Goal: Task Accomplishment & Management: Manage account settings

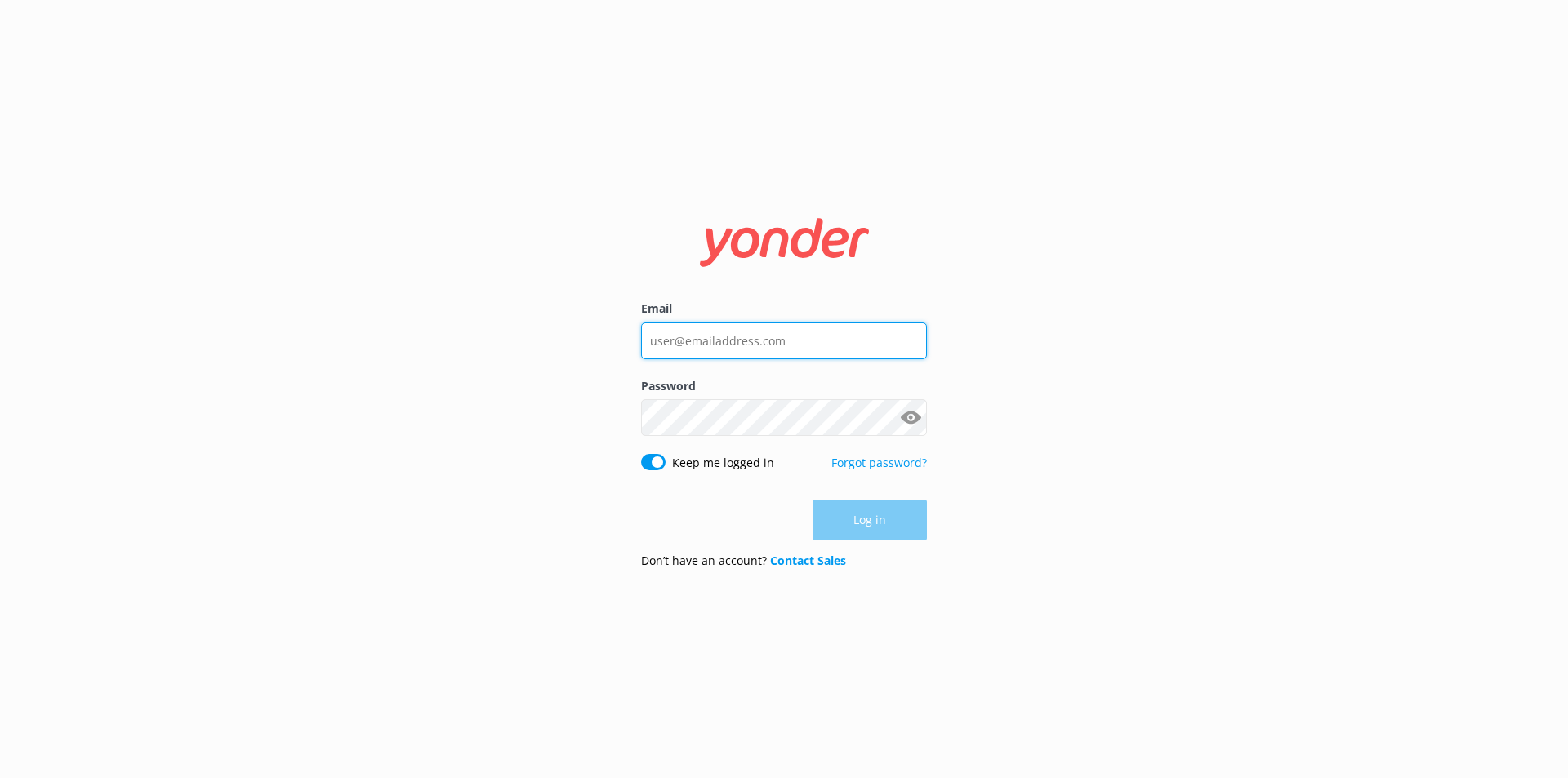
type input "[EMAIL_ADDRESS][DOMAIN_NAME]"
click at [876, 525] on div "Log in" at bounding box center [784, 520] width 286 height 41
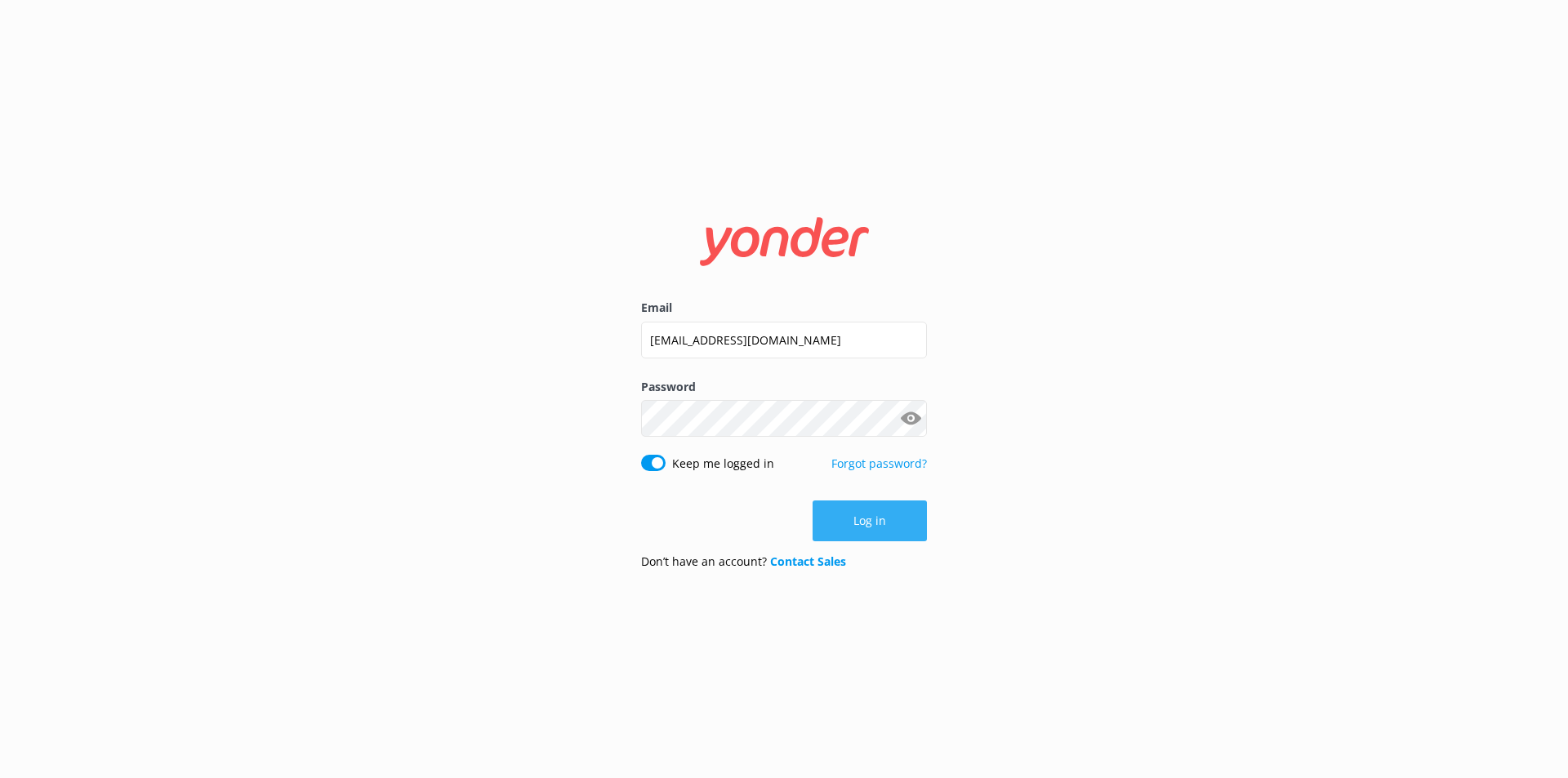
click at [889, 525] on button "Log in" at bounding box center [869, 521] width 114 height 41
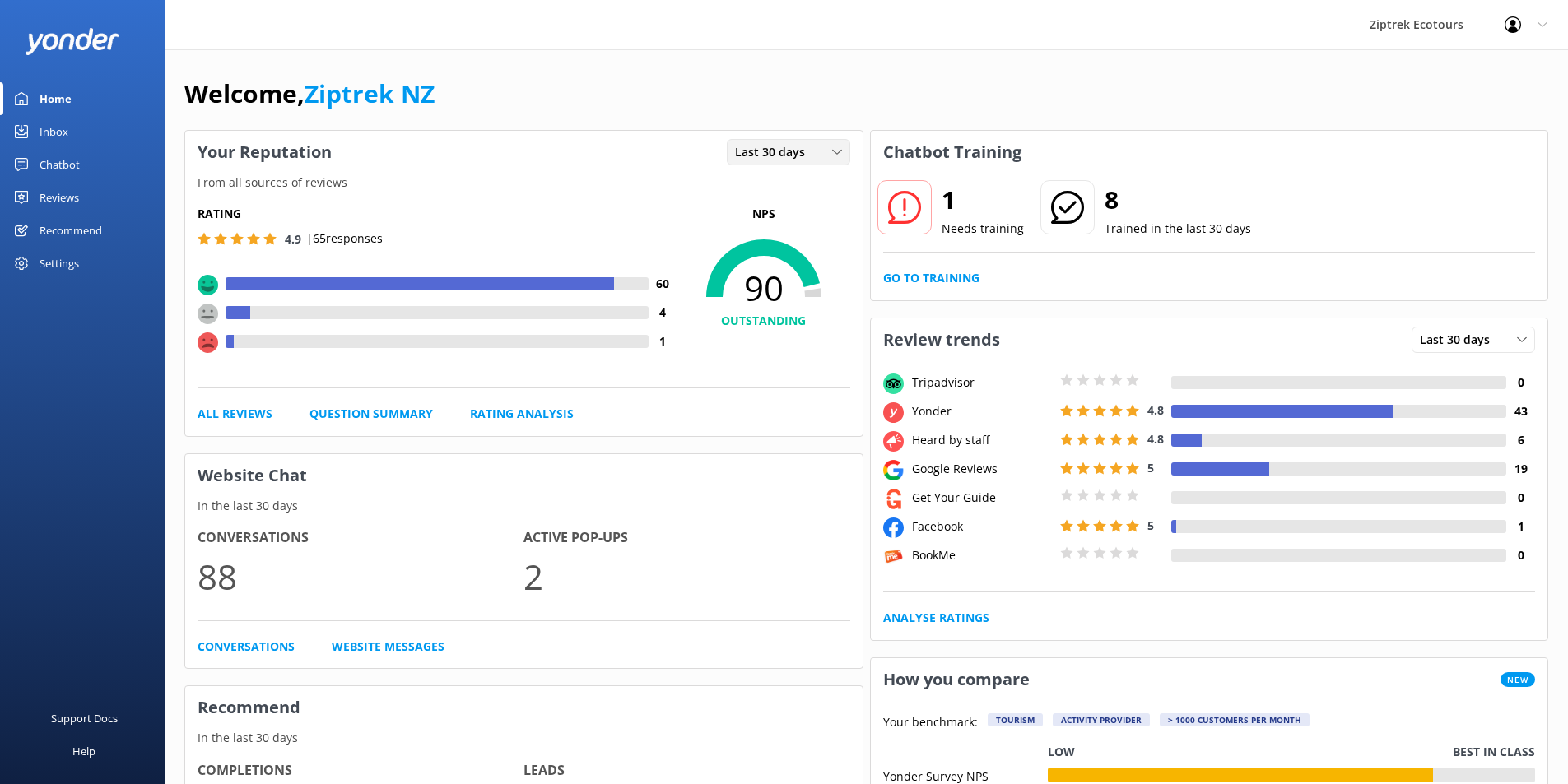
click at [813, 151] on div "Last 30 days" at bounding box center [788, 152] width 115 height 18
click at [695, 85] on div "Welcome, Ziptrek NZ" at bounding box center [866, 102] width 1363 height 56
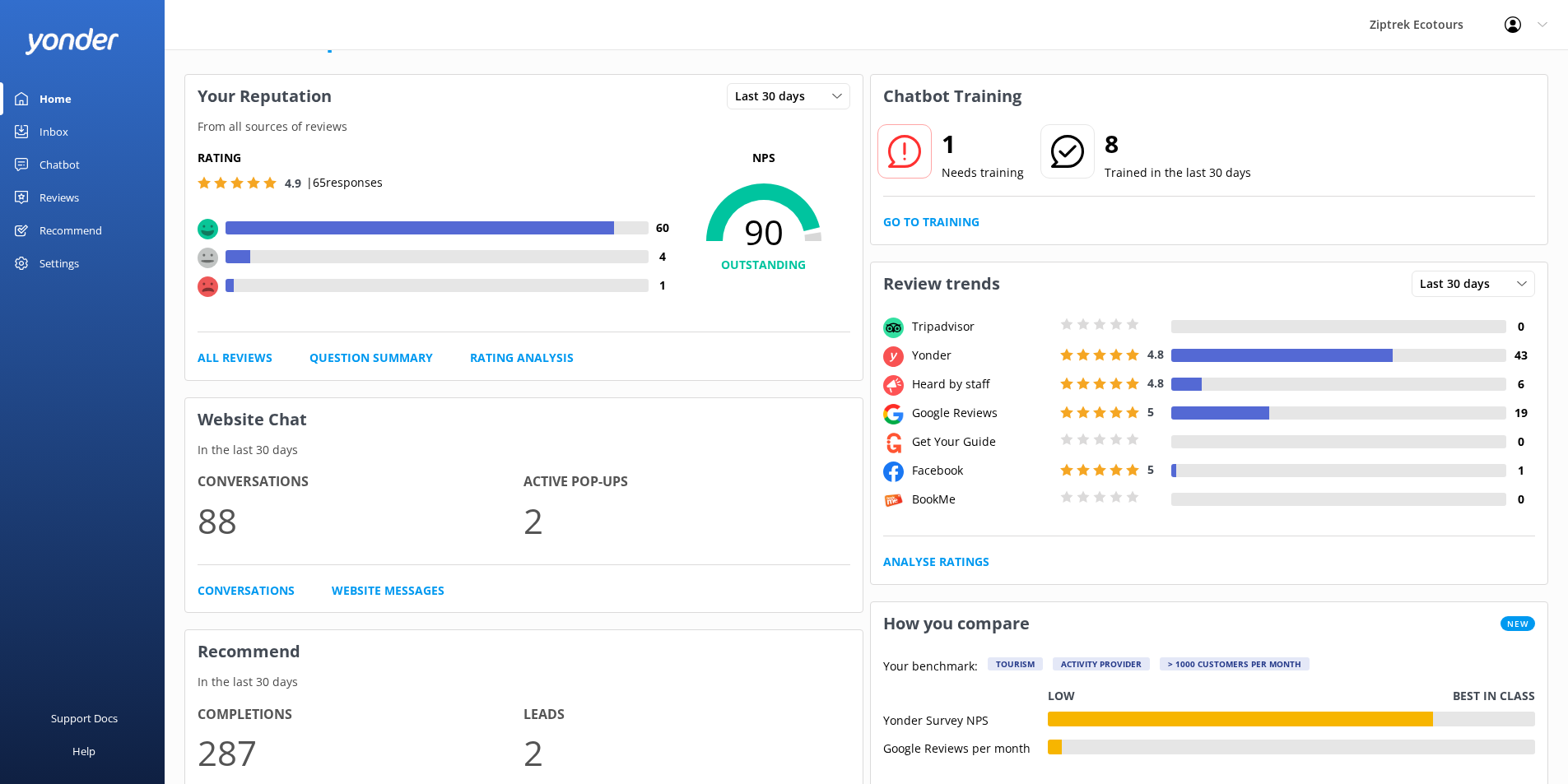
scroll to position [83, 0]
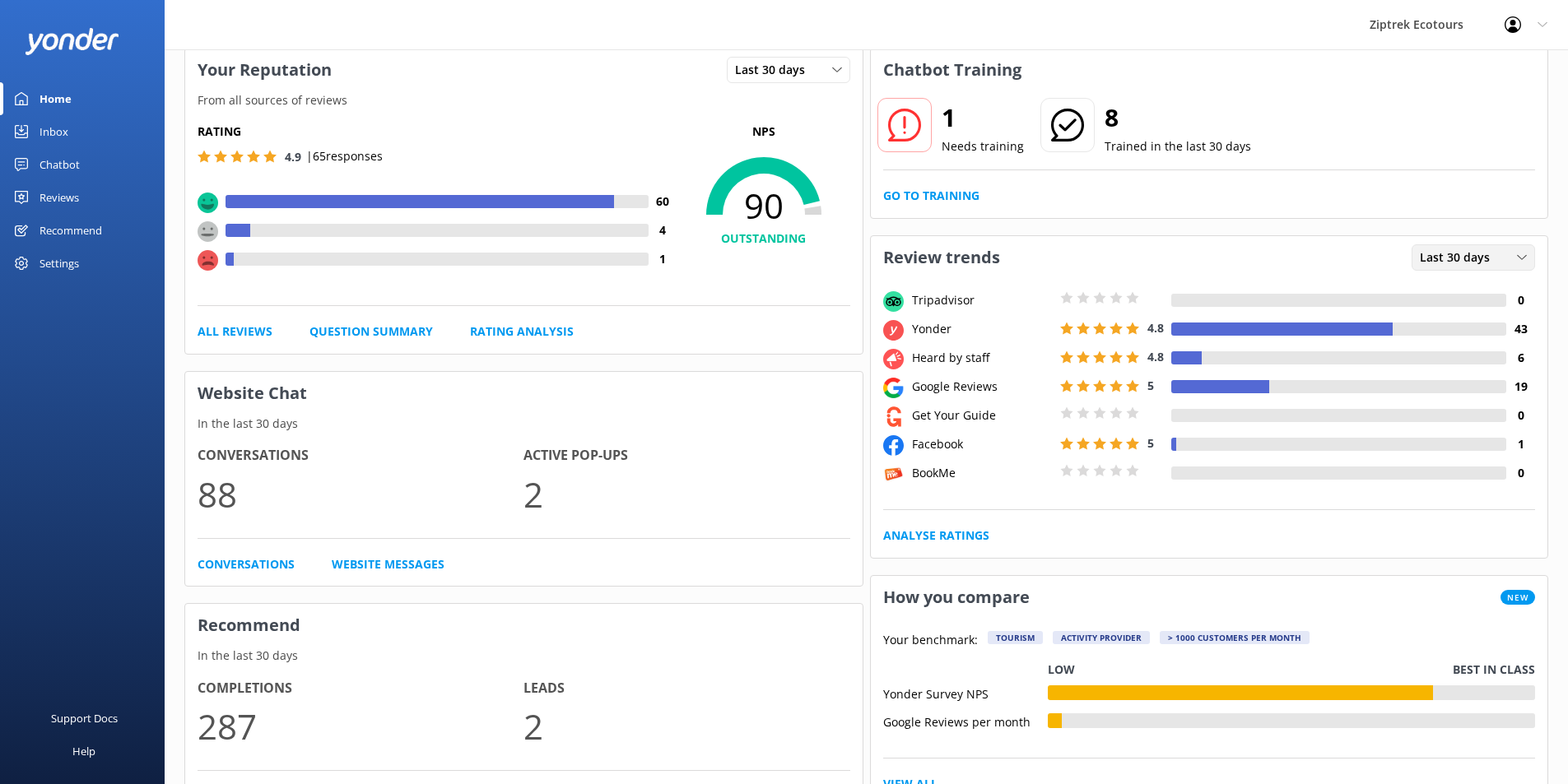
click at [1513, 256] on div "Last 30 days" at bounding box center [1473, 258] width 115 height 18
click at [68, 201] on div "Reviews" at bounding box center [59, 197] width 39 height 33
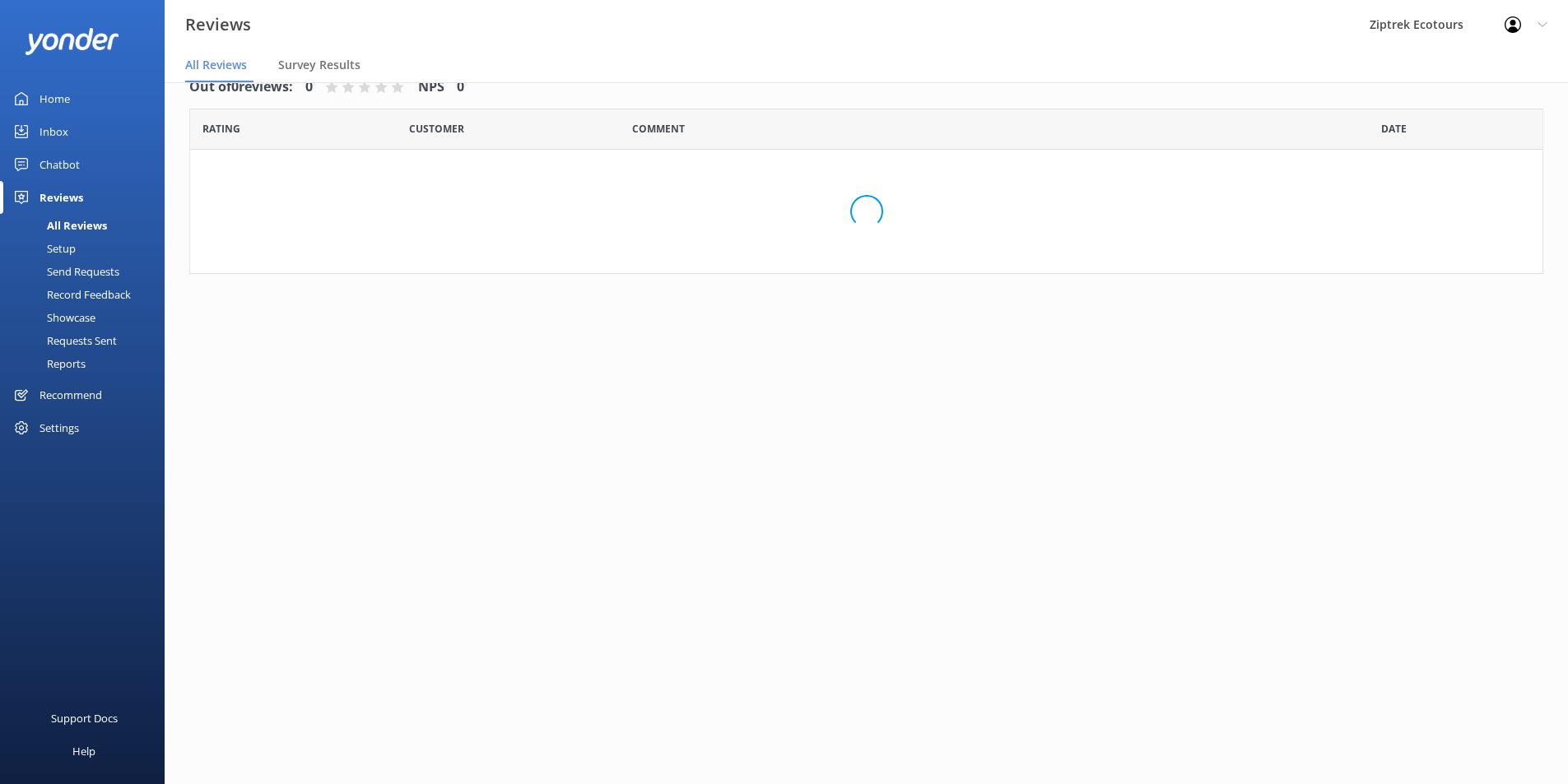
scroll to position [33, 0]
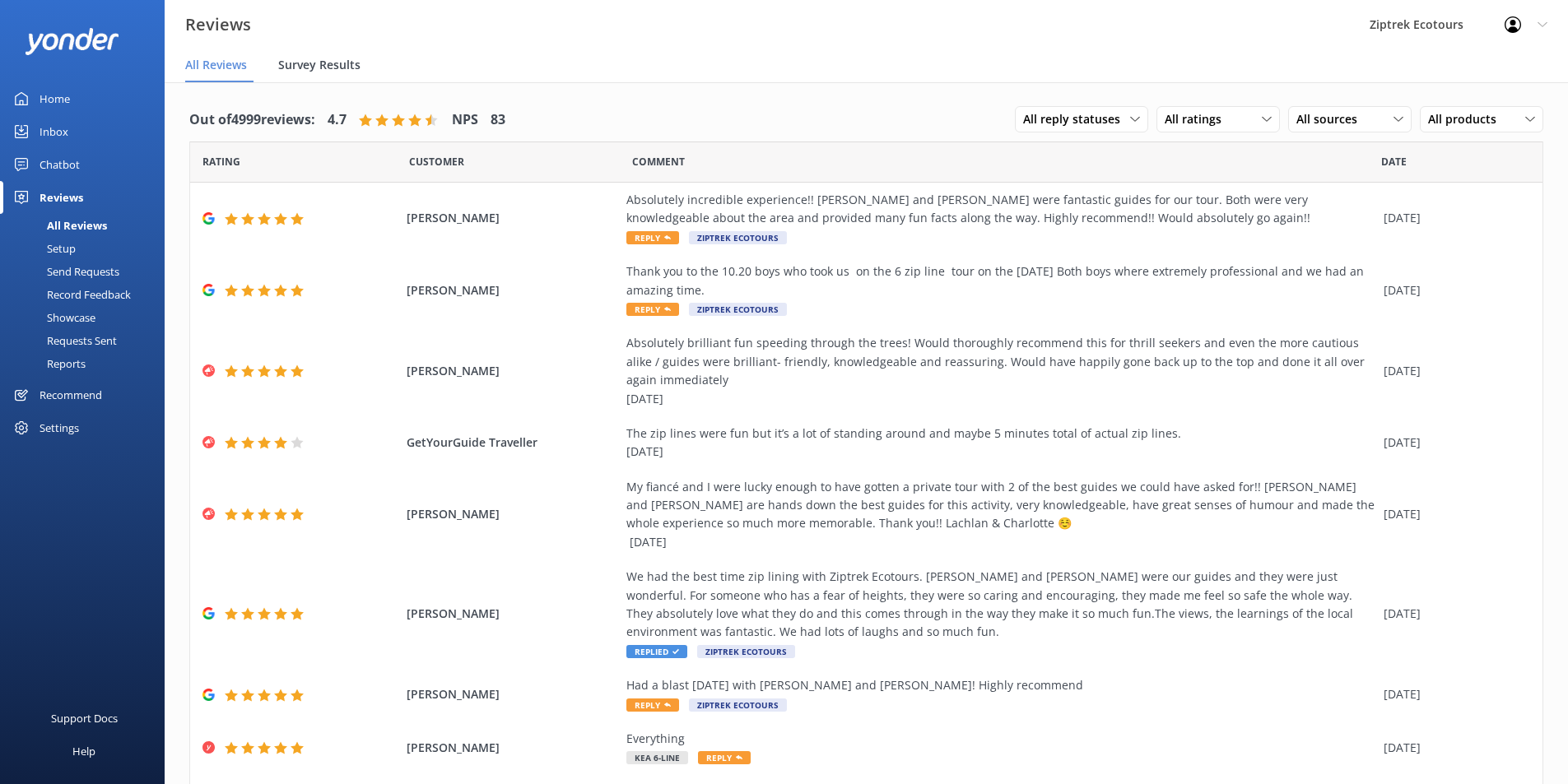
click at [317, 68] on span "Survey Results" at bounding box center [319, 65] width 83 height 17
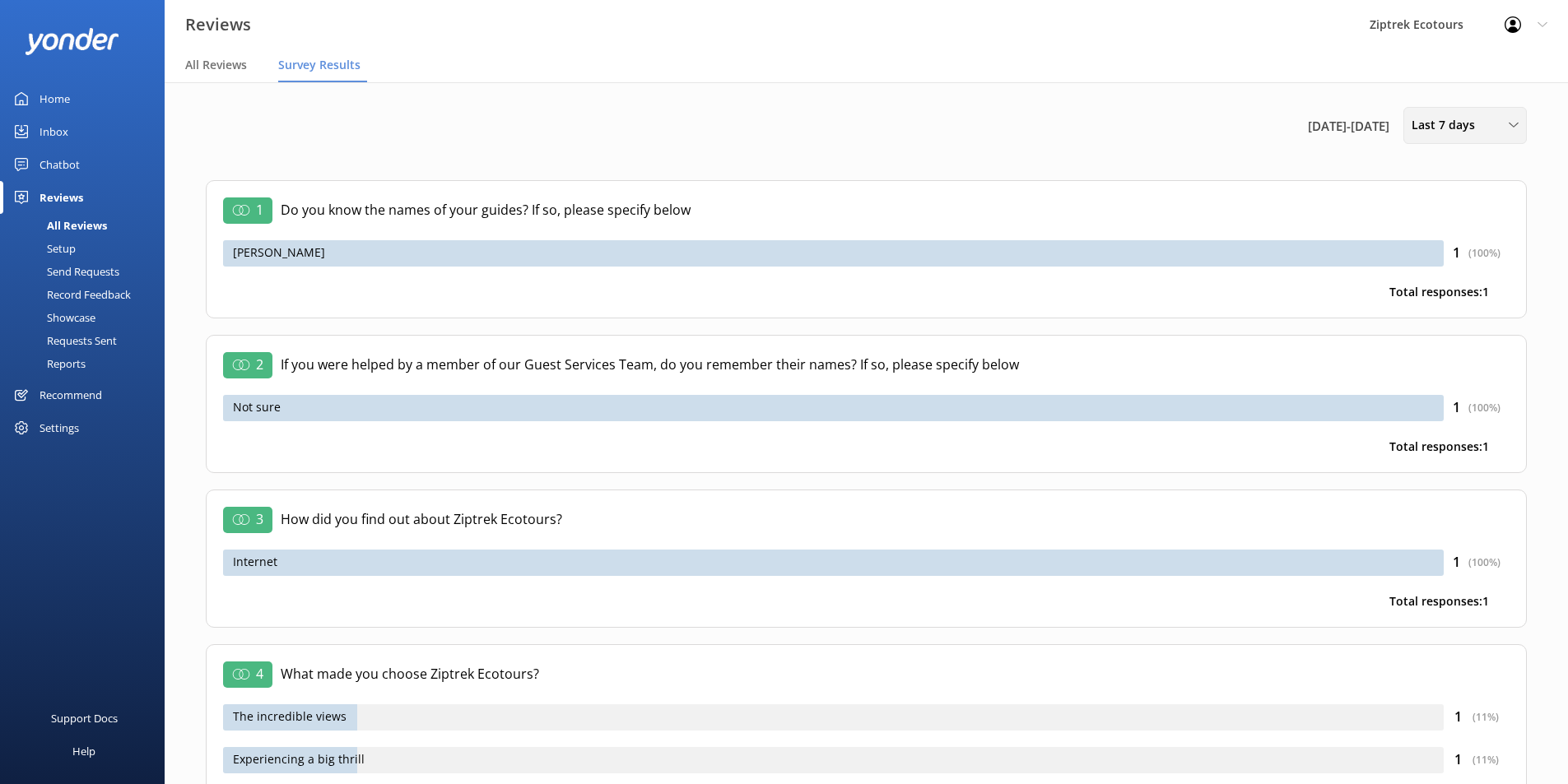
click at [1509, 135] on div "Last 7 days Last 7 days Last 30 days Last 90 days Last 180 days Custom" at bounding box center [1464, 126] width 123 height 37
click at [1462, 197] on div "Last 30 days" at bounding box center [1441, 197] width 59 height 17
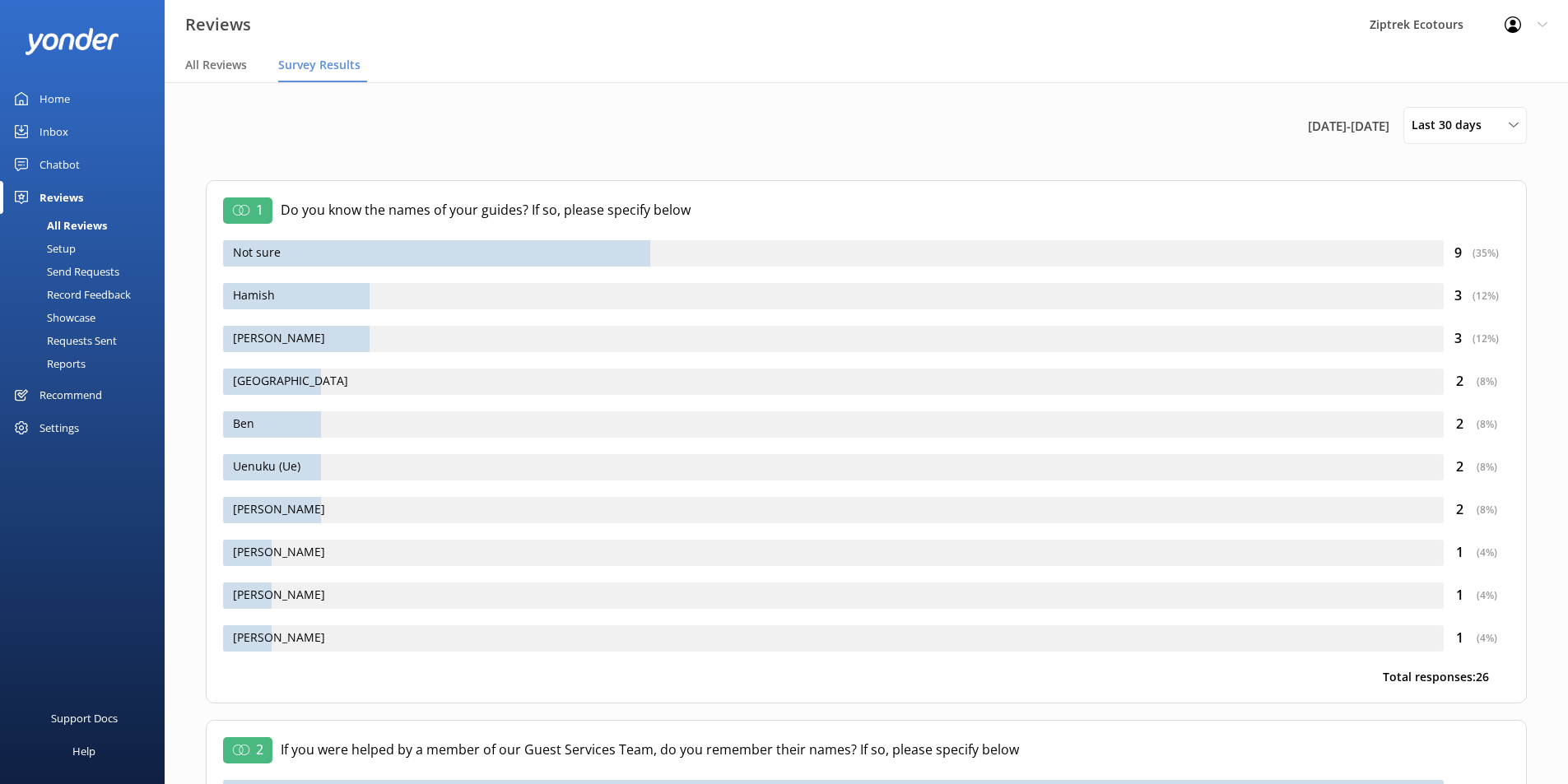
click at [61, 129] on div "Inbox" at bounding box center [53, 131] width 28 height 33
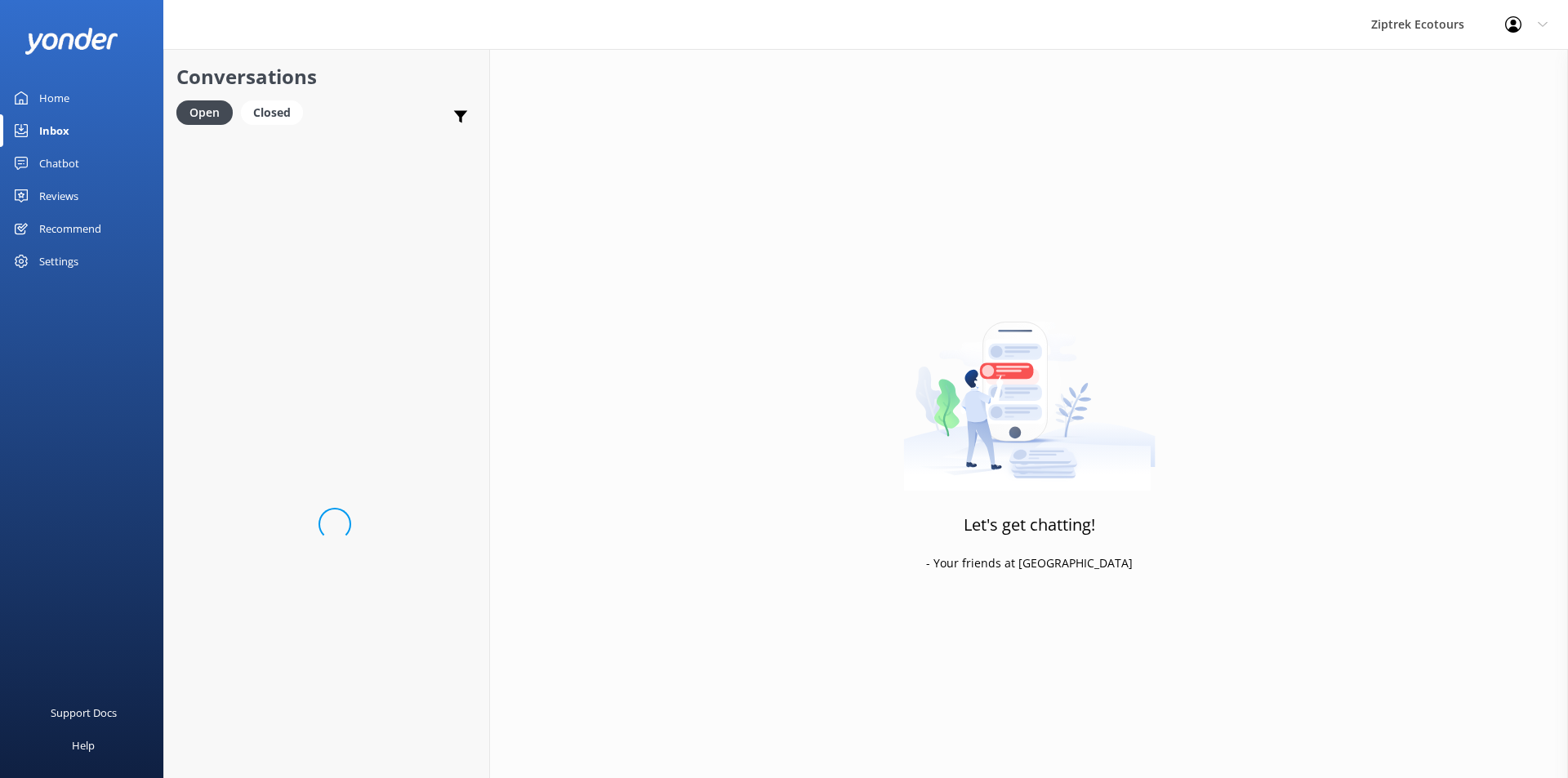
click at [70, 100] on link "Home" at bounding box center [81, 98] width 163 height 33
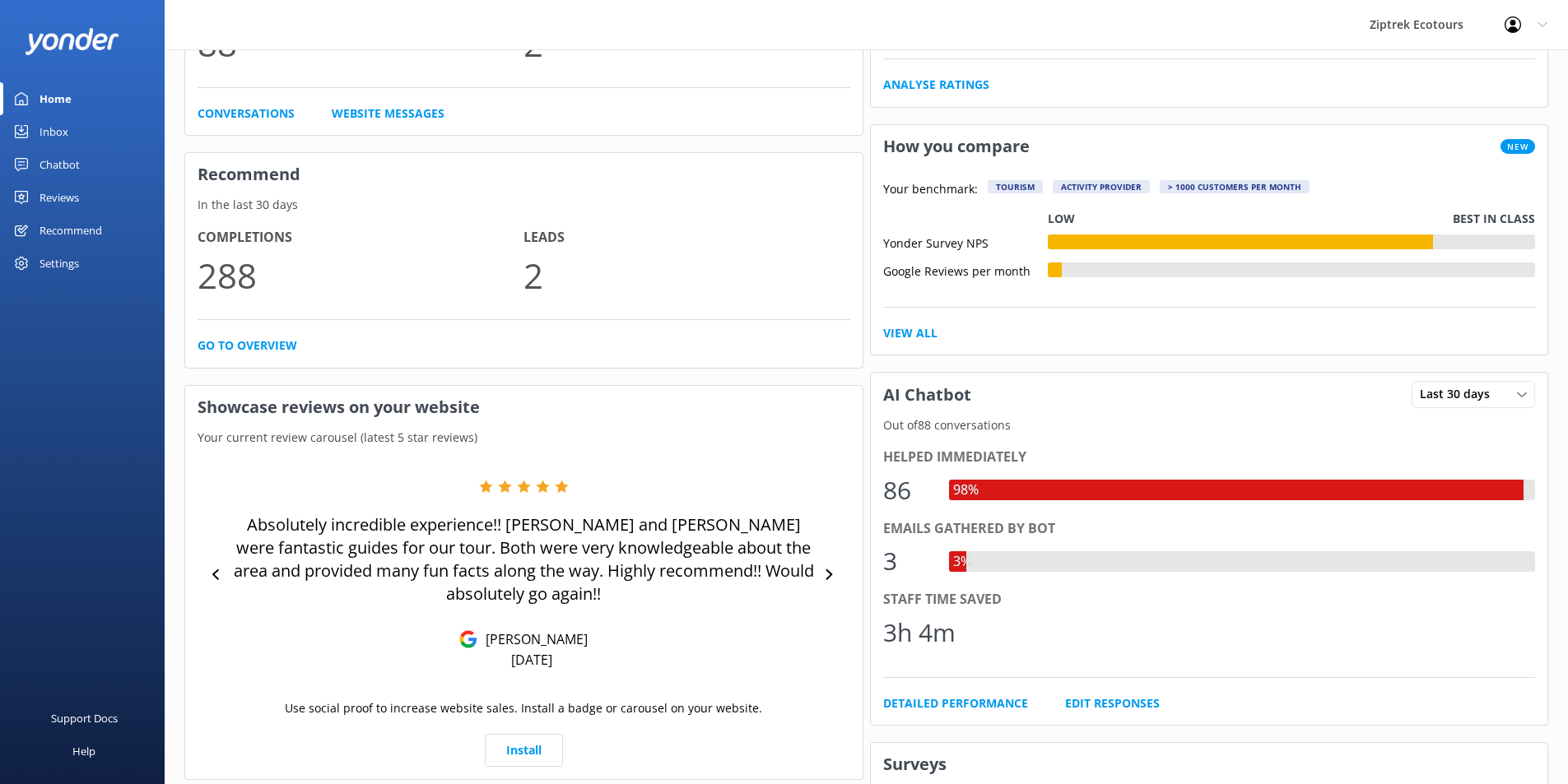
scroll to position [576, 0]
